Goal: Complete application form

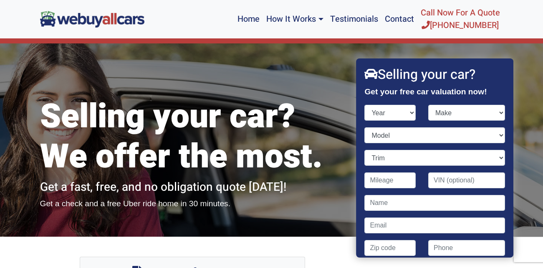
select select "2023"
click at [365, 105] on select "Year [DATE] 2024 2023 2022 2021 2020 2019 2018 2017 2016 2015 2014 2013 2012 20…" at bounding box center [390, 113] width 51 height 16
click at [495, 112] on select "Make" at bounding box center [466, 113] width 77 height 16
click at [493, 110] on select "Make" at bounding box center [466, 113] width 77 height 16
click at [496, 112] on select "Make" at bounding box center [466, 113] width 77 height 16
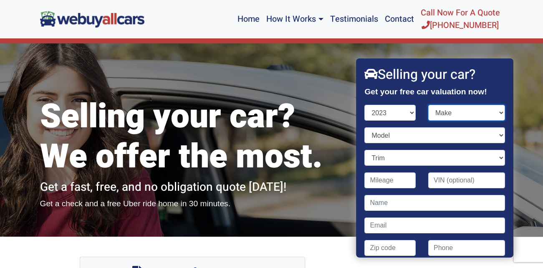
click at [457, 114] on select "Make" at bounding box center [466, 113] width 77 height 16
click at [455, 113] on select "Make" at bounding box center [466, 113] width 77 height 16
click at [402, 136] on select "Model" at bounding box center [435, 135] width 140 height 16
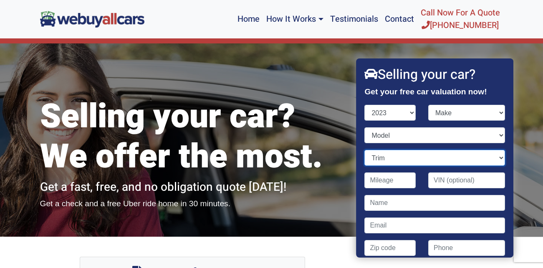
click at [398, 159] on select "Trim" at bounding box center [435, 158] width 140 height 16
click at [365, 150] on select "Trim" at bounding box center [435, 158] width 140 height 16
click at [399, 181] on input "Contact form" at bounding box center [390, 180] width 51 height 16
type input "21,000"
click at [396, 204] on input "Contact form" at bounding box center [435, 203] width 140 height 16
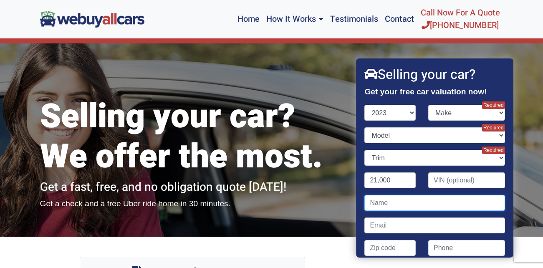
type input "[PERSON_NAME]"
type input "[EMAIL_ADDRESS][DOMAIN_NAME]"
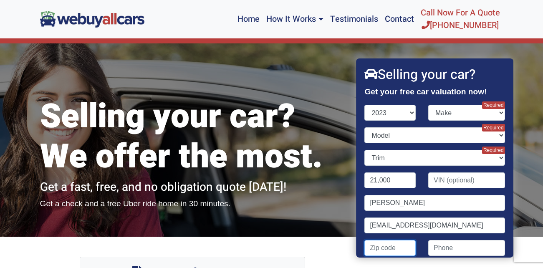
type input "08340"
type input "6092212061"
click at [443, 112] on select "Make" at bounding box center [466, 113] width 77 height 16
click at [478, 108] on select "Make" at bounding box center [466, 113] width 77 height 16
click at [495, 111] on select "Make" at bounding box center [466, 113] width 77 height 16
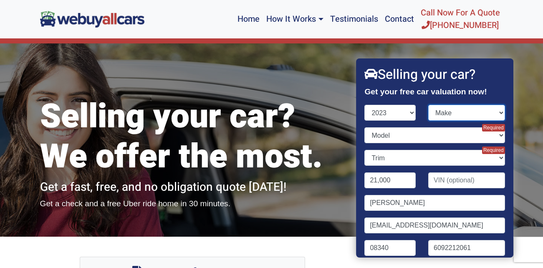
click at [495, 111] on select "Make" at bounding box center [466, 113] width 77 height 16
click at [428, 105] on select "Make" at bounding box center [466, 113] width 77 height 16
click at [454, 112] on select "Make" at bounding box center [466, 113] width 77 height 16
click at [455, 112] on select "Make" at bounding box center [466, 113] width 77 height 16
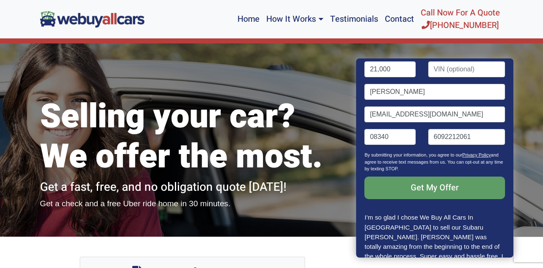
scroll to position [125, 0]
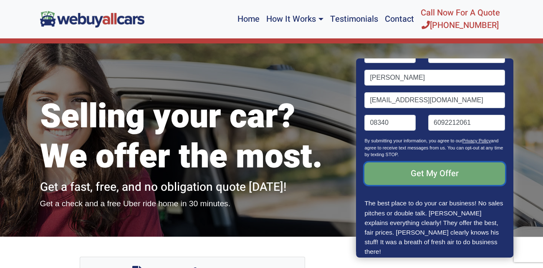
click at [428, 169] on input "Get My Offer" at bounding box center [435, 173] width 140 height 23
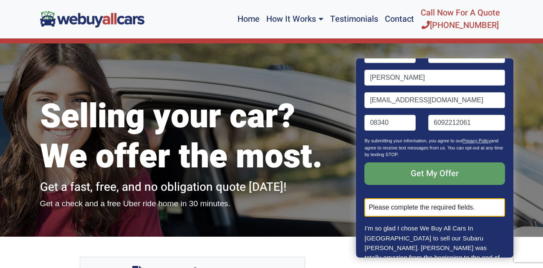
click at [421, 207] on div "Please complete the required fields." at bounding box center [435, 207] width 140 height 18
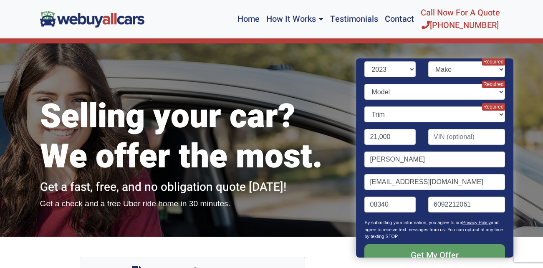
scroll to position [0, 0]
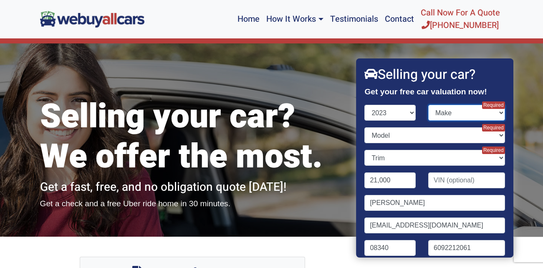
click at [494, 114] on select "Make" at bounding box center [466, 113] width 77 height 16
click at [476, 109] on select "Make" at bounding box center [466, 113] width 77 height 16
